Goal: Transaction & Acquisition: Purchase product/service

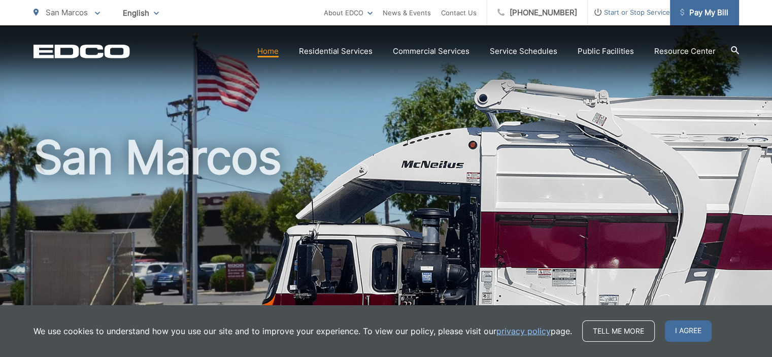
click at [709, 16] on span "Pay My Bill" at bounding box center [704, 13] width 48 height 12
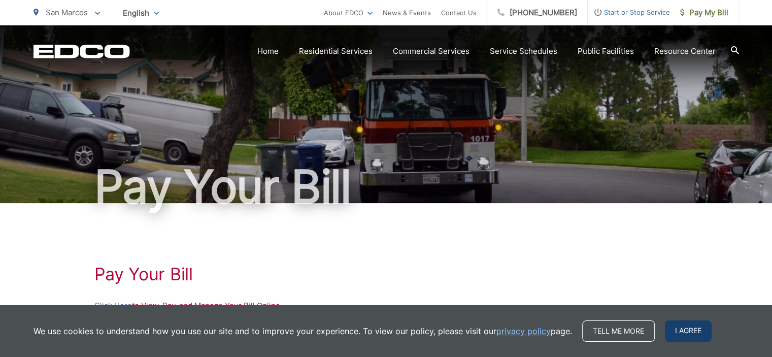
click at [680, 334] on span "I agree" at bounding box center [688, 330] width 47 height 21
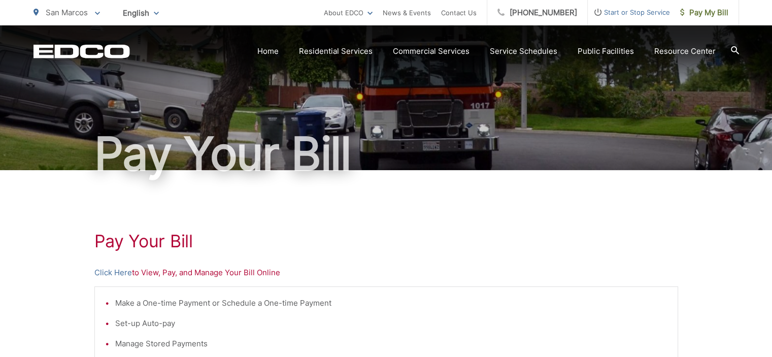
scroll to position [51, 0]
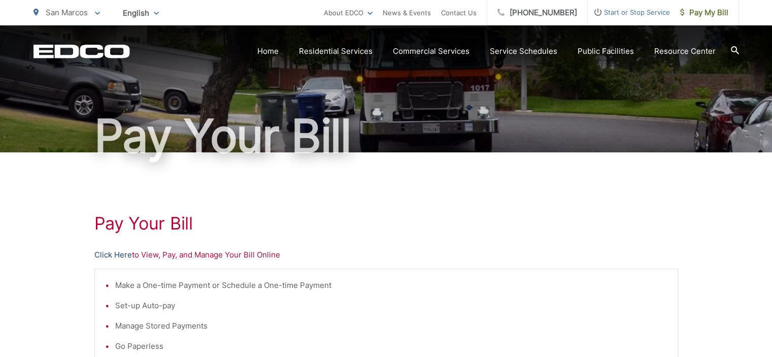
click at [109, 253] on link "Click Here" at bounding box center [113, 255] width 38 height 12
